Goal: Download file/media

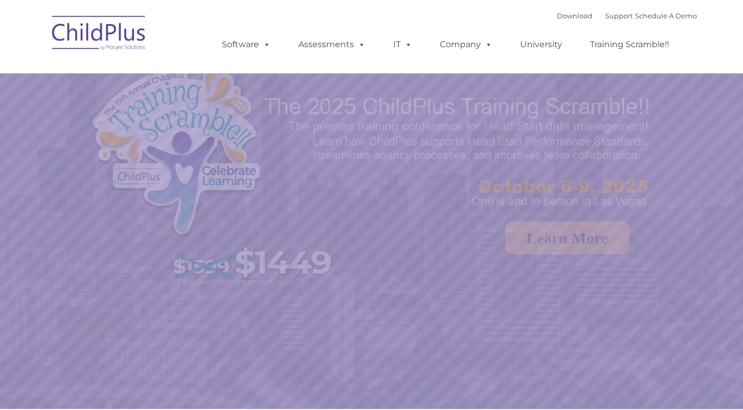
select select "MEDIUM"
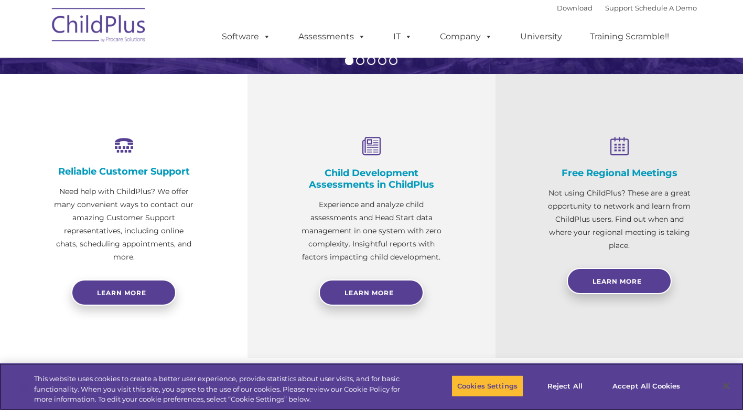
scroll to position [312, 0]
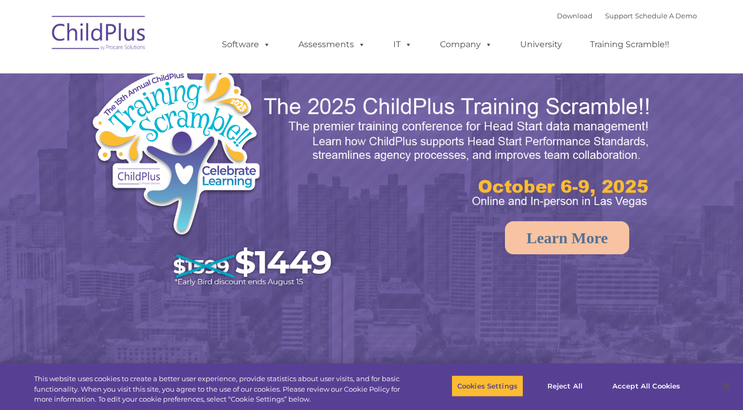
select select "MEDIUM"
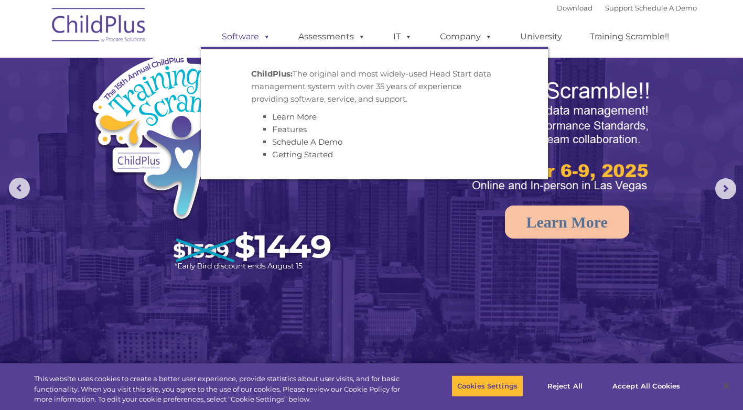
click at [246, 39] on link "Software" at bounding box center [246, 36] width 70 height 21
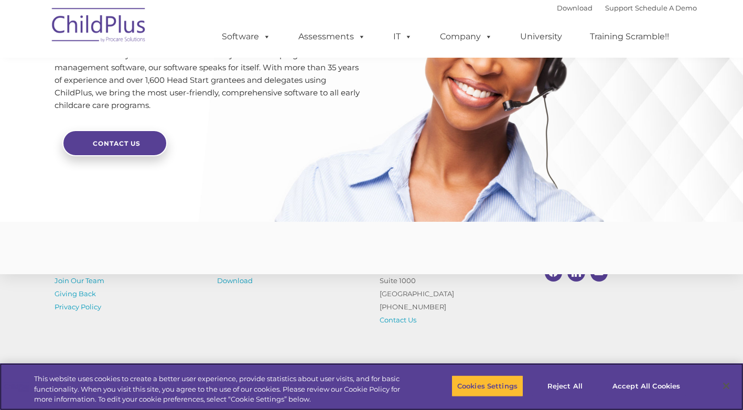
scroll to position [2437, 0]
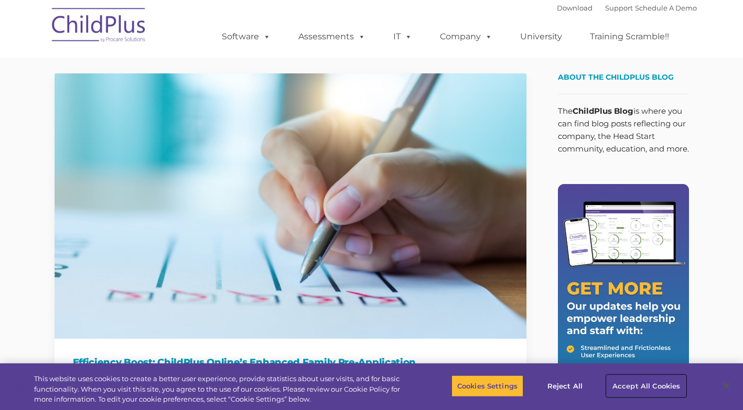
click at [658, 384] on button "Accept All Cookies" at bounding box center [646, 386] width 79 height 22
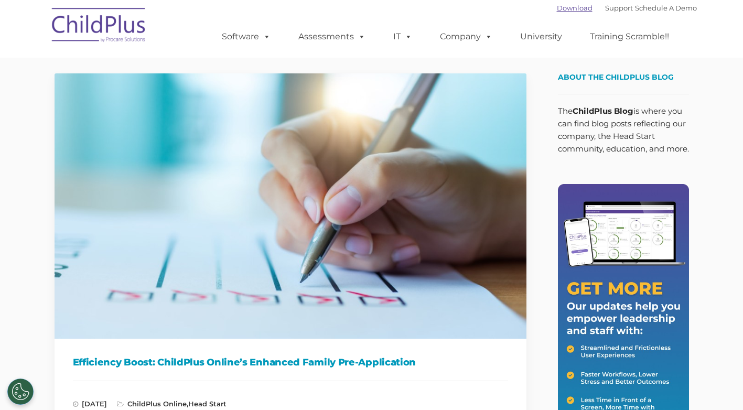
click at [570, 7] on link "Download" at bounding box center [575, 8] width 36 height 8
